Goal: Transaction & Acquisition: Purchase product/service

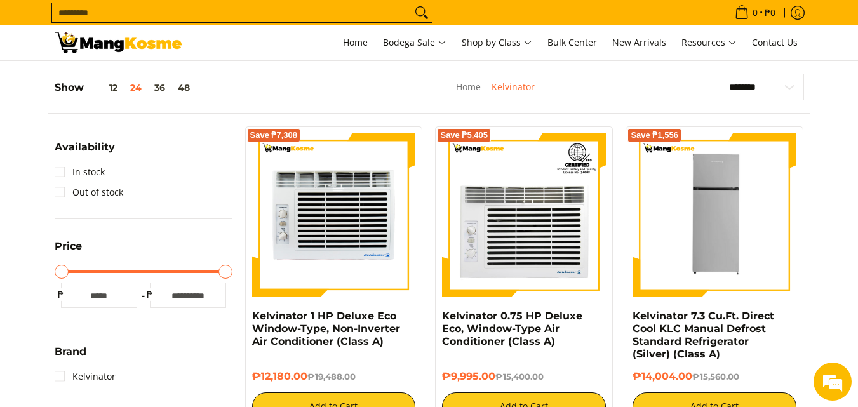
click at [346, 239] on img at bounding box center [334, 215] width 164 height 164
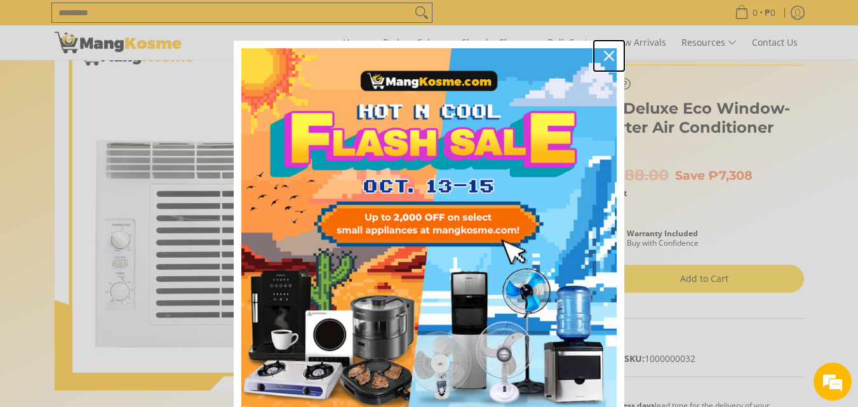
click at [606, 56] on icon "close icon" at bounding box center [609, 56] width 10 height 10
